Goal: Task Accomplishment & Management: Use online tool/utility

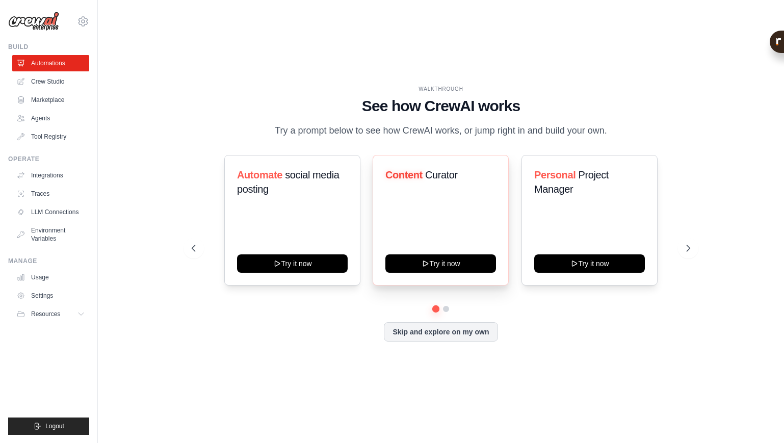
click at [437, 180] on span "Curator" at bounding box center [441, 174] width 33 height 11
click at [510, 164] on div "Automate social media posting Try it now Content Curator Try it now Personal Pr…" at bounding box center [441, 220] width 499 height 131
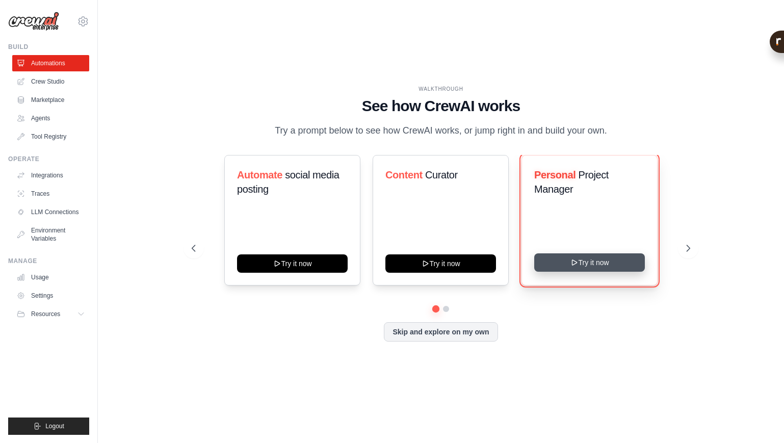
click at [589, 269] on button "Try it now" at bounding box center [589, 262] width 111 height 18
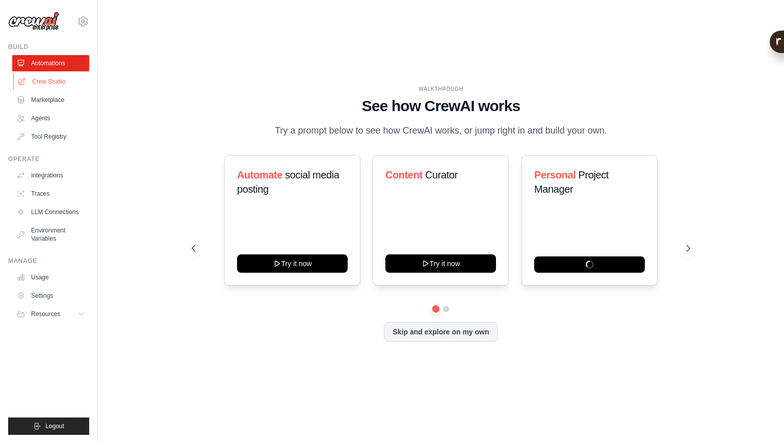
click at [58, 85] on link "Crew Studio" at bounding box center [51, 81] width 77 height 16
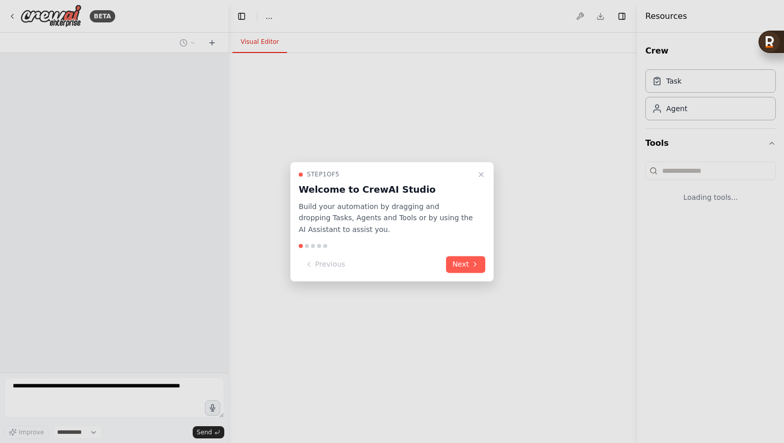
select select "****"
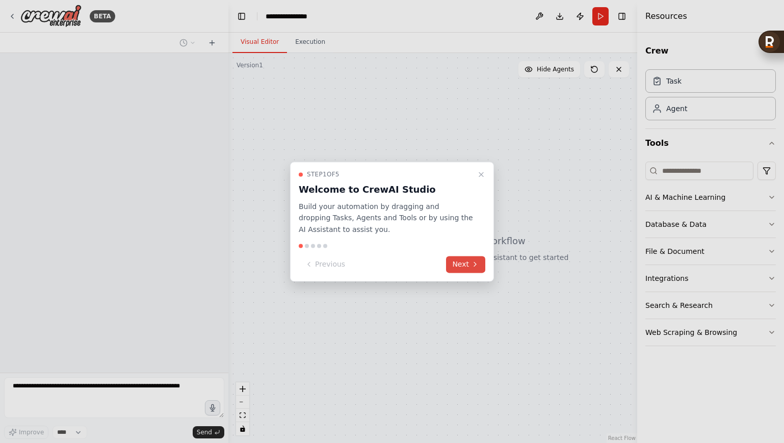
click at [463, 267] on button "Next" at bounding box center [465, 264] width 39 height 17
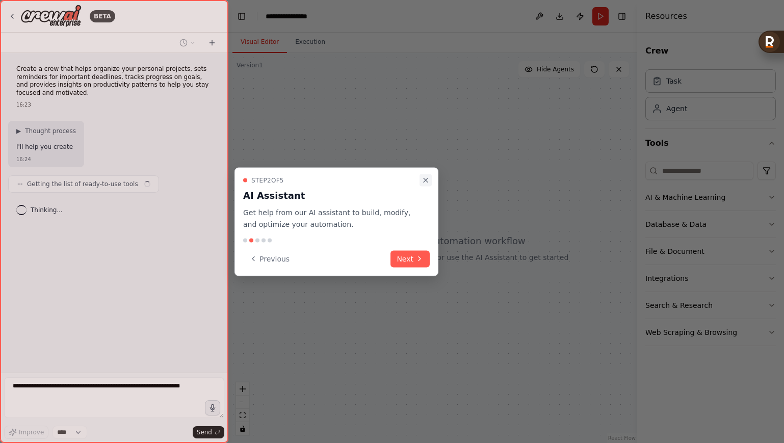
click at [427, 176] on icon "Close walkthrough" at bounding box center [426, 180] width 8 height 8
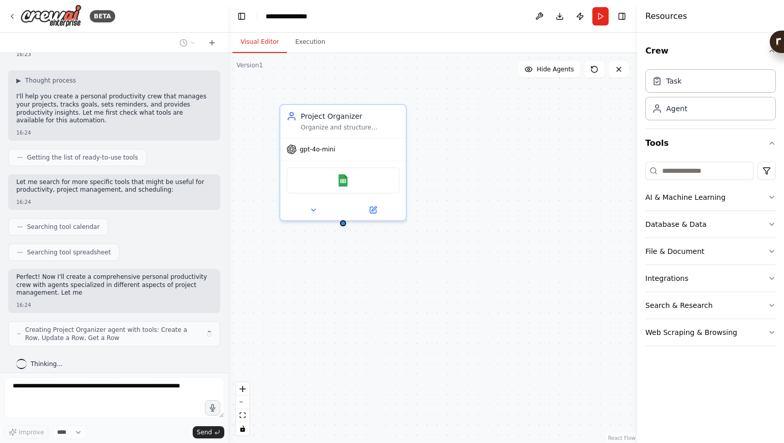
scroll to position [58, 0]
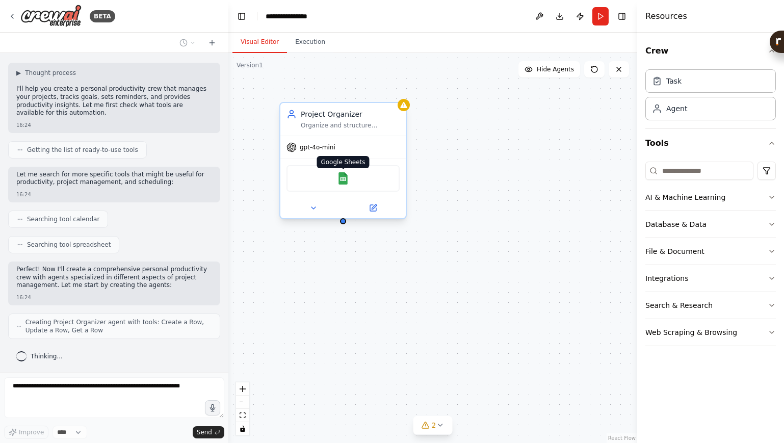
click at [341, 183] on img at bounding box center [343, 178] width 12 height 12
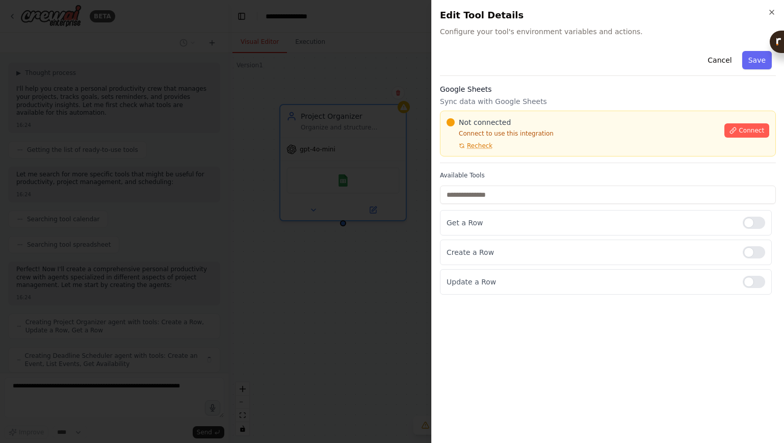
scroll to position [92, 0]
click at [770, 14] on icon "button" at bounding box center [772, 12] width 4 height 4
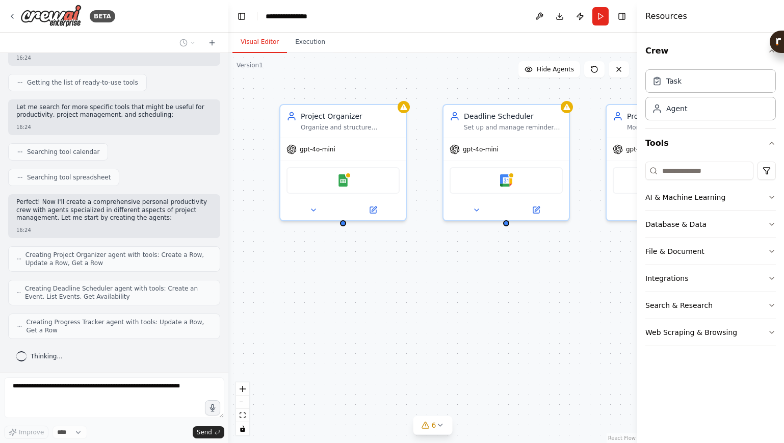
scroll to position [0, 0]
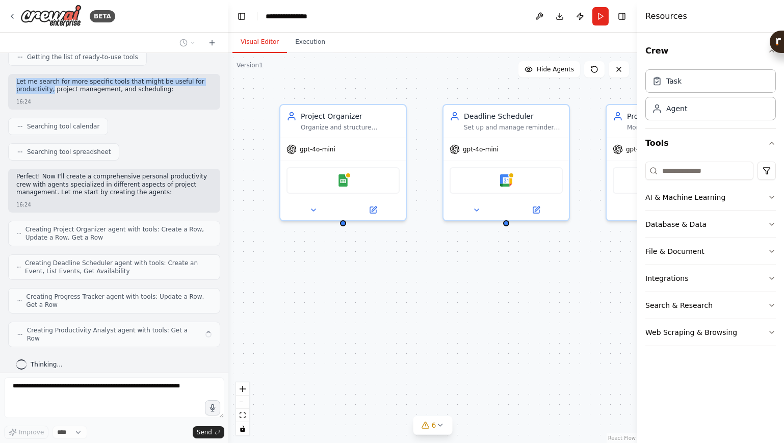
drag, startPoint x: 17, startPoint y: 68, endPoint x: 52, endPoint y: 86, distance: 39.4
click at [52, 86] on div "Create a crew that helps organize your personal projects, sets reminders for im…" at bounding box center [114, 213] width 228 height 320
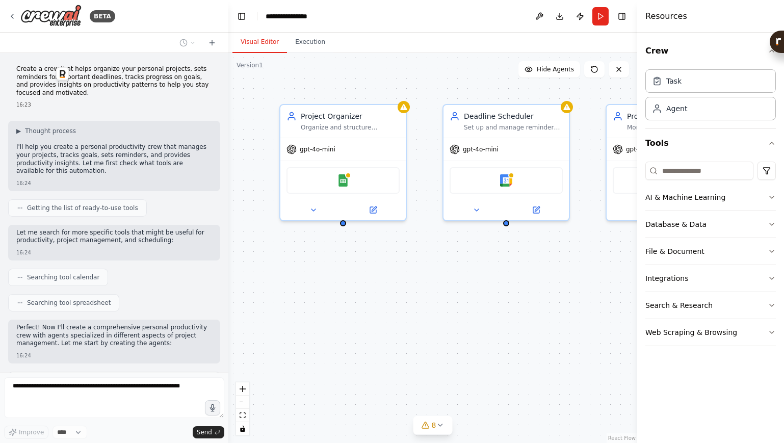
click at [27, 69] on p "Create a crew that helps organize your personal projects, sets reminders for im…" at bounding box center [114, 81] width 196 height 32
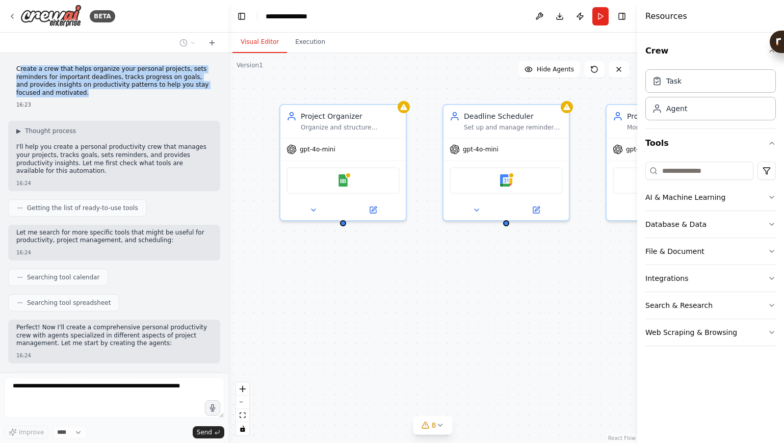
drag, startPoint x: 19, startPoint y: 69, endPoint x: 88, endPoint y: 95, distance: 74.0
click at [88, 95] on p "Create a crew that helps organize your personal projects, sets reminders for im…" at bounding box center [114, 81] width 196 height 32
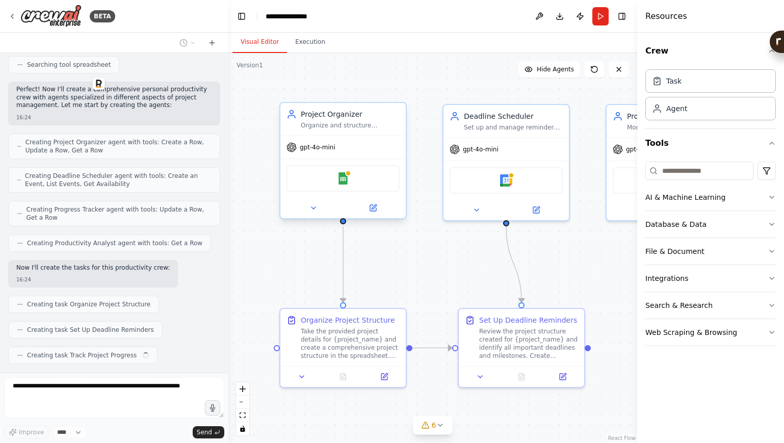
scroll to position [264, 0]
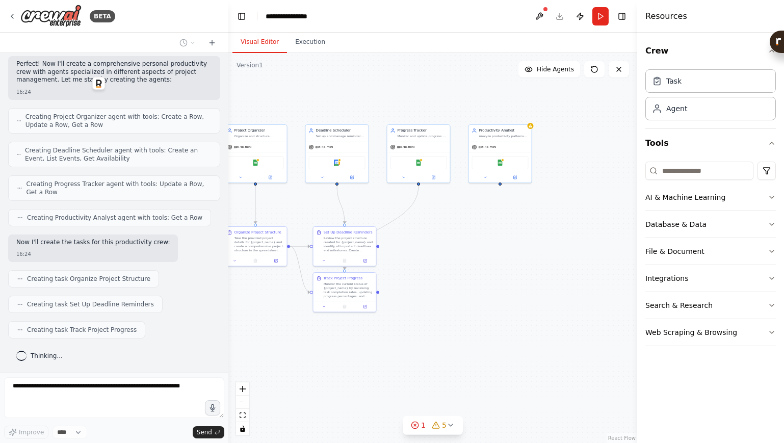
drag, startPoint x: 604, startPoint y: 238, endPoint x: 441, endPoint y: 238, distance: 163.1
click at [441, 238] on div ".deletable-edge-delete-btn { width: 20px; height: 20px; border: 0px solid #ffff…" at bounding box center [432, 248] width 409 height 390
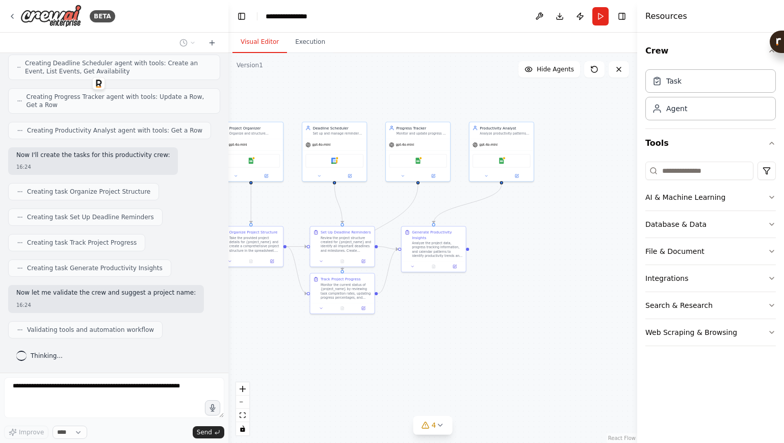
scroll to position [376, 0]
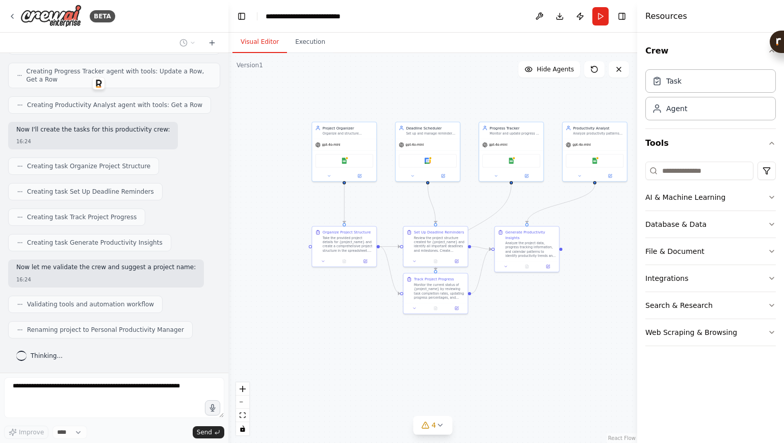
drag, startPoint x: 397, startPoint y: 360, endPoint x: 490, endPoint y: 360, distance: 93.3
click at [490, 360] on div ".deletable-edge-delete-btn { width: 20px; height: 20px; border: 0px solid #ffff…" at bounding box center [432, 248] width 409 height 390
click at [339, 148] on div "gpt-4o-mini" at bounding box center [344, 144] width 64 height 12
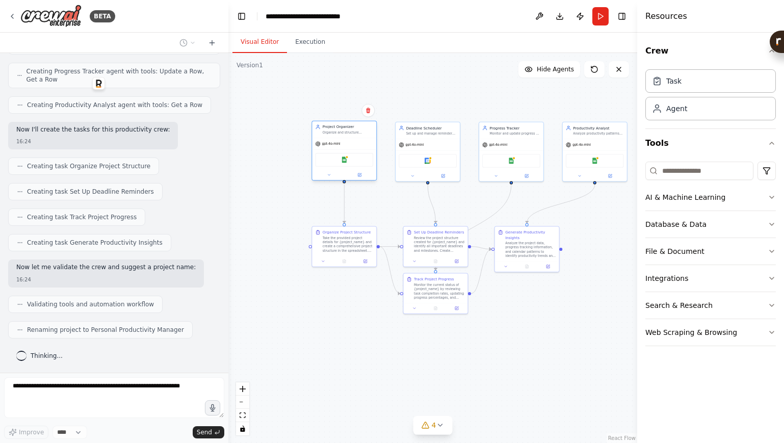
click at [354, 155] on div "Google Sheets" at bounding box center [344, 160] width 58 height 14
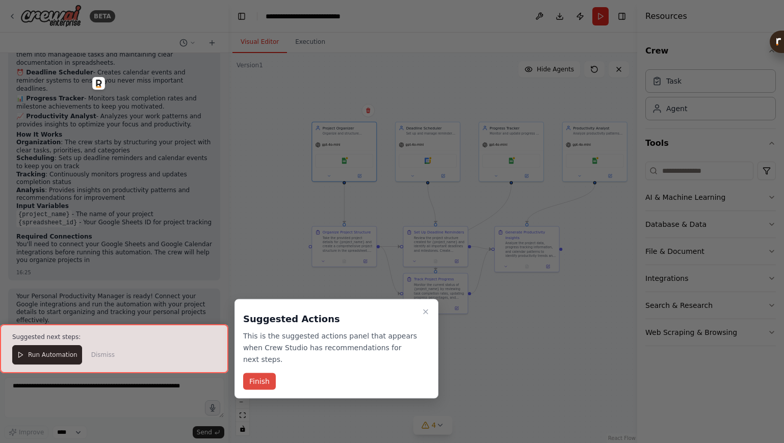
scroll to position [718, 0]
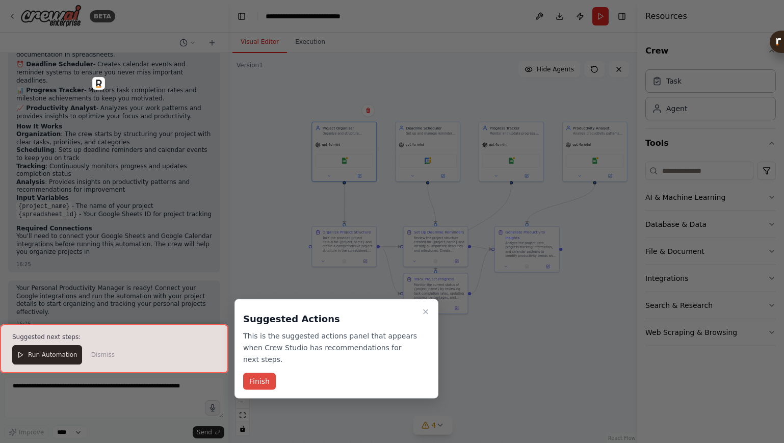
click at [266, 385] on button "Finish" at bounding box center [259, 381] width 33 height 17
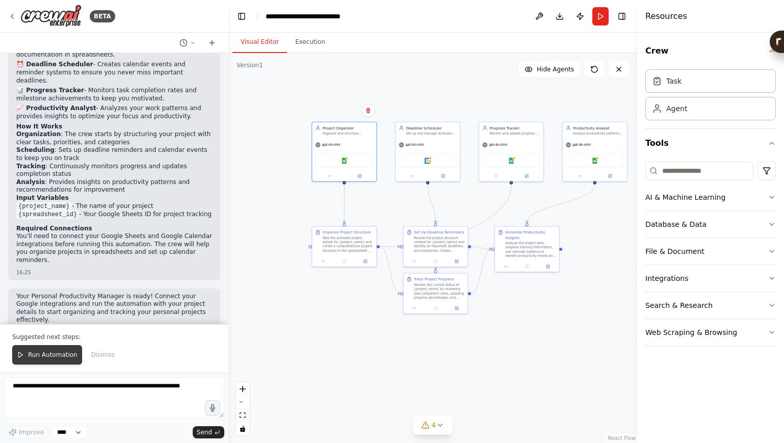
click at [47, 350] on button "Run Automation" at bounding box center [47, 354] width 70 height 19
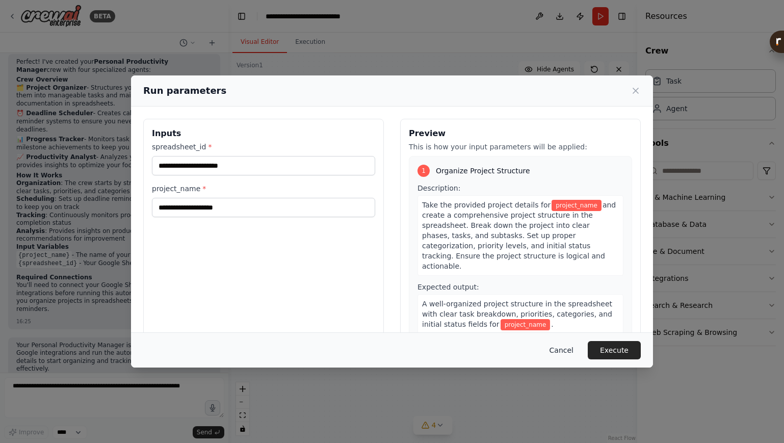
click at [570, 352] on button "Cancel" at bounding box center [561, 350] width 40 height 18
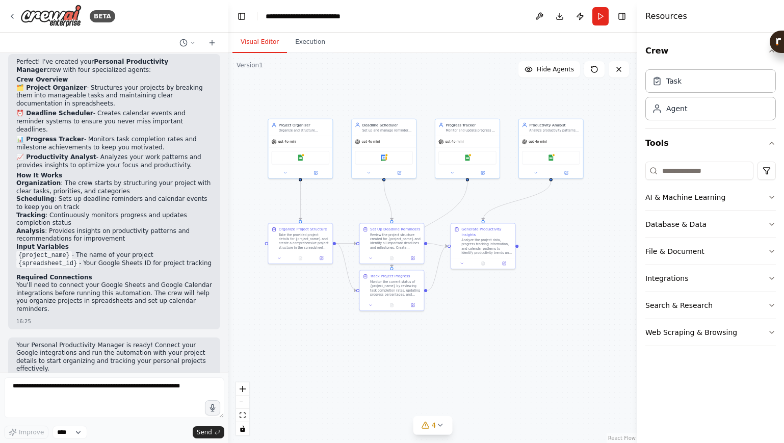
drag, startPoint x: 489, startPoint y: 347, endPoint x: 455, endPoint y: 343, distance: 34.3
click at [455, 344] on div ".deletable-edge-delete-btn { width: 20px; height: 20px; border: 0px solid #ffff…" at bounding box center [432, 248] width 409 height 390
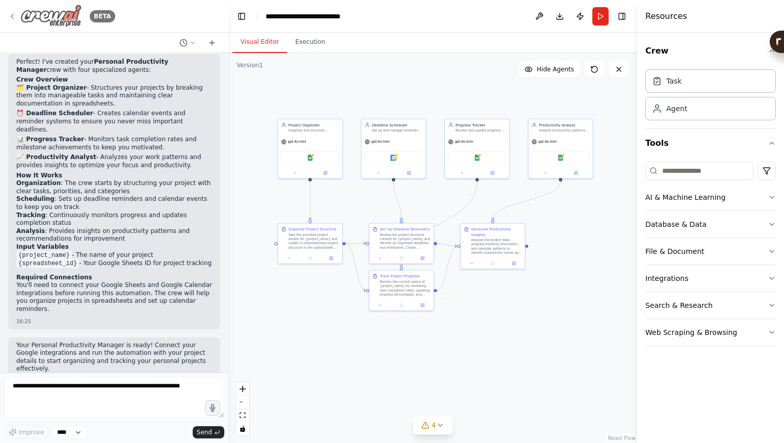
click at [16, 17] on div "BETA" at bounding box center [61, 16] width 107 height 23
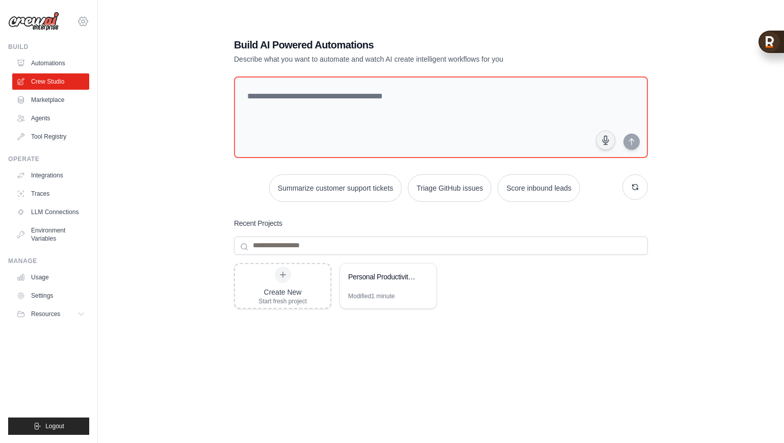
click at [84, 19] on icon at bounding box center [83, 21] width 12 height 12
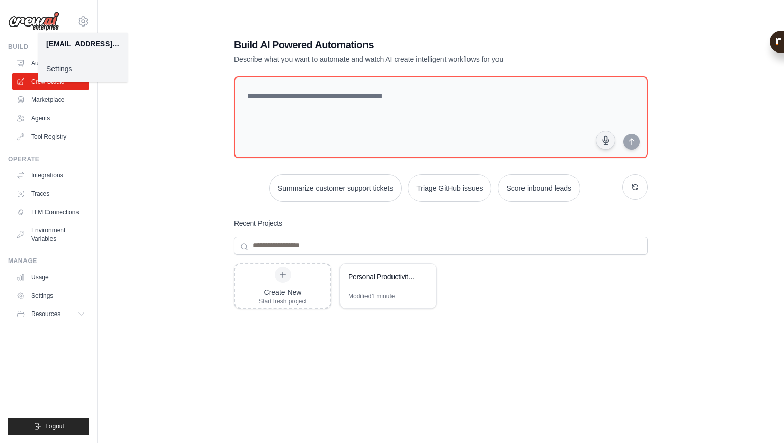
click at [133, 216] on div "Build AI Powered Automations Describe what you want to automate and watch AI cr…" at bounding box center [441, 231] width 654 height 443
click at [57, 311] on span "Resources" at bounding box center [46, 314] width 29 height 8
